Goal: Task Accomplishment & Management: Manage account settings

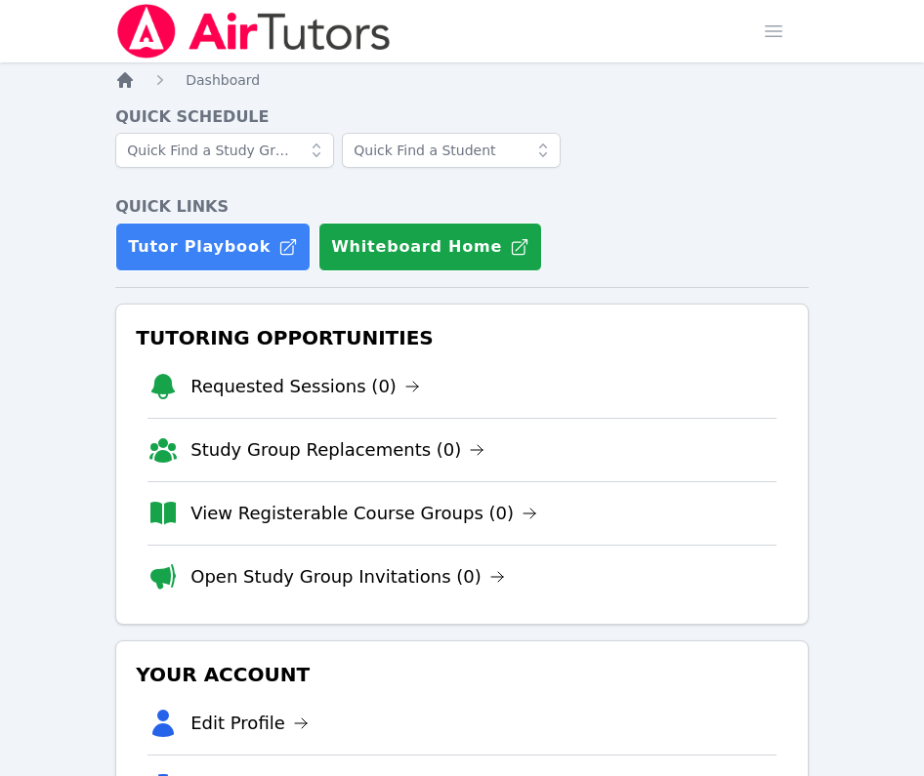
click at [126, 83] on icon "Breadcrumb" at bounding box center [125, 80] width 20 height 20
click at [697, 334] on h3 "Tutoring Opportunities" at bounding box center [462, 337] width 660 height 35
